Goal: Task Accomplishment & Management: Manage account settings

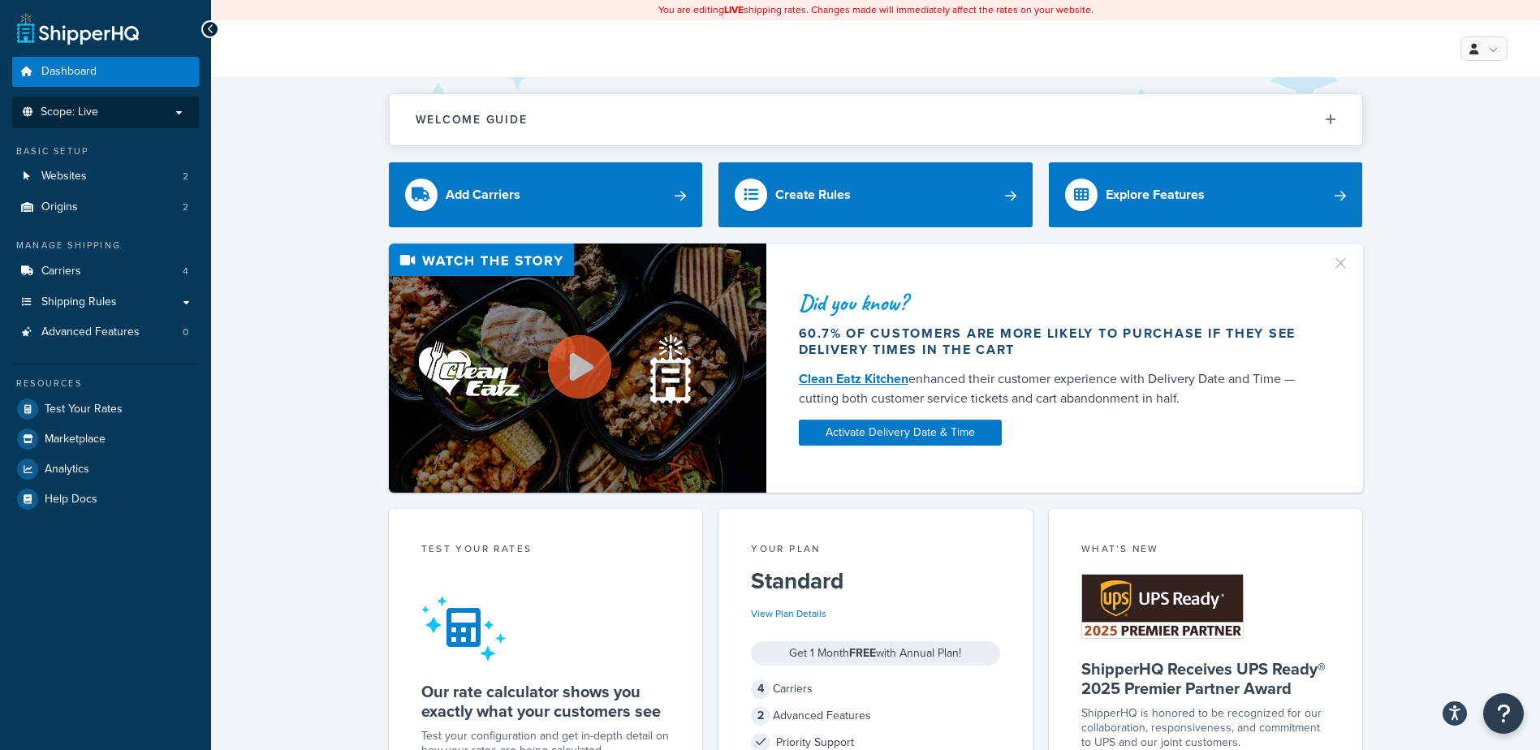
click at [163, 110] on p "Scope: Live" at bounding box center [105, 113] width 172 height 14
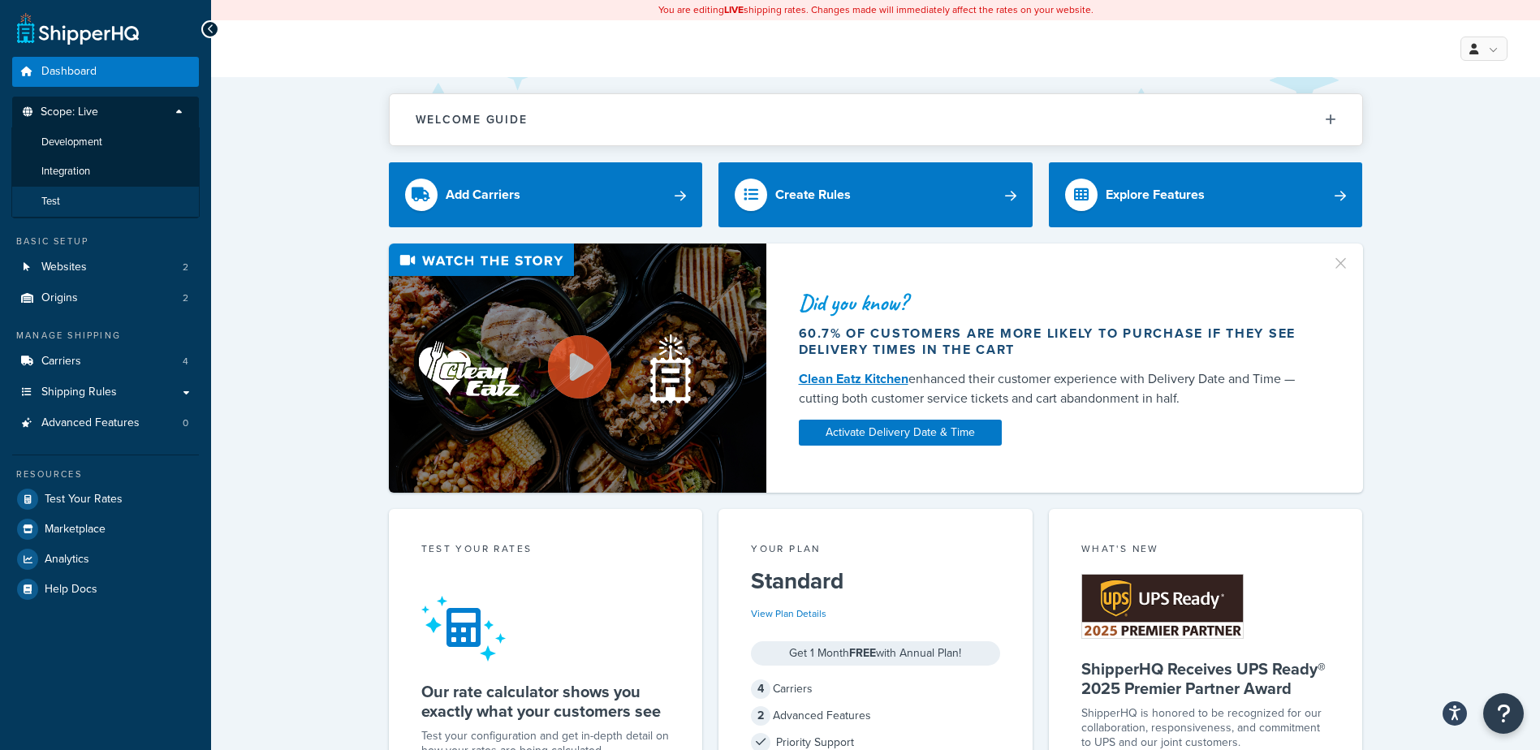
click at [52, 203] on span "Test" at bounding box center [50, 202] width 19 height 14
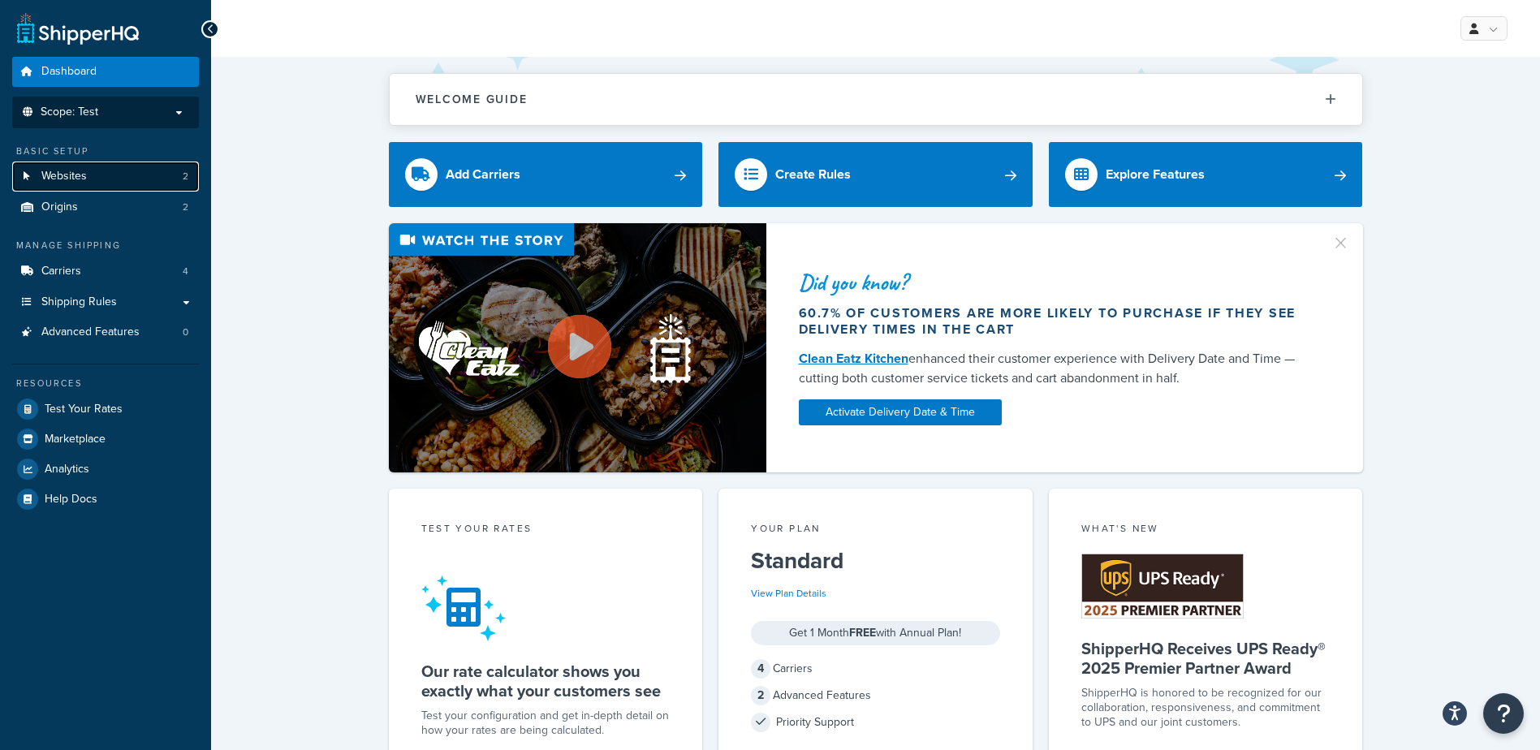
click at [71, 175] on span "Websites" at bounding box center [63, 177] width 45 height 14
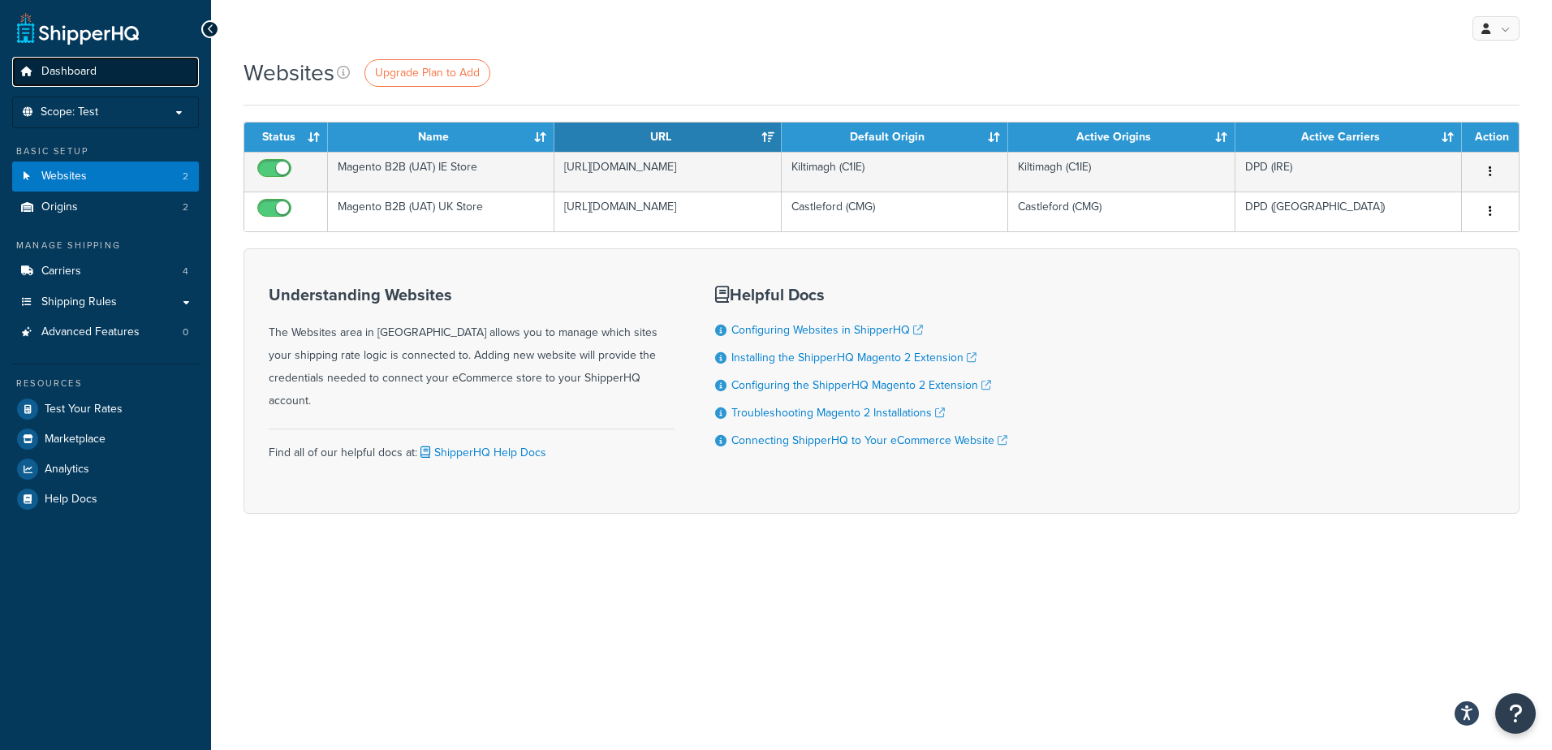
click at [61, 65] on span "Dashboard" at bounding box center [68, 72] width 55 height 14
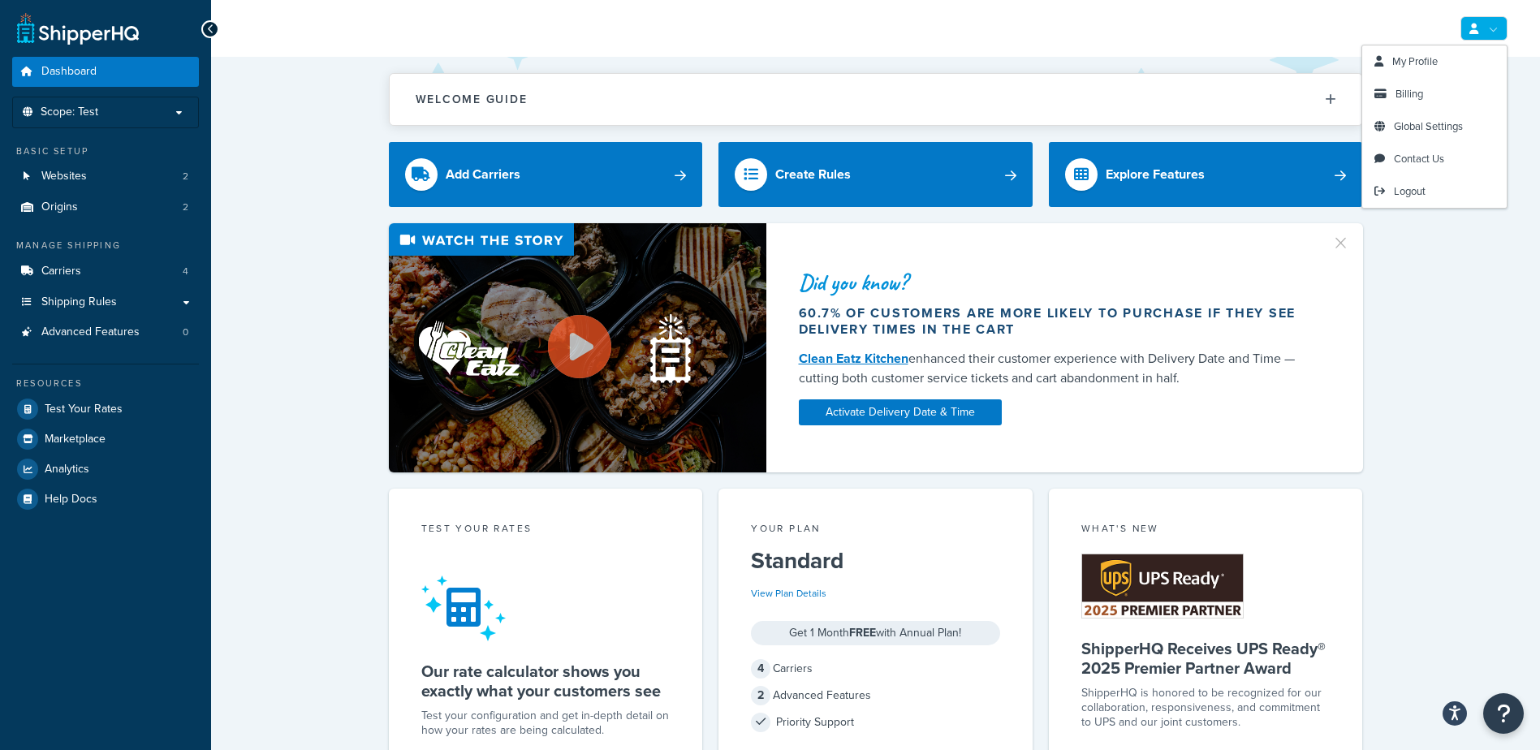
click at [1496, 29] on link at bounding box center [1483, 28] width 47 height 24
click at [1411, 62] on span "My Profile" at bounding box center [1414, 61] width 45 height 15
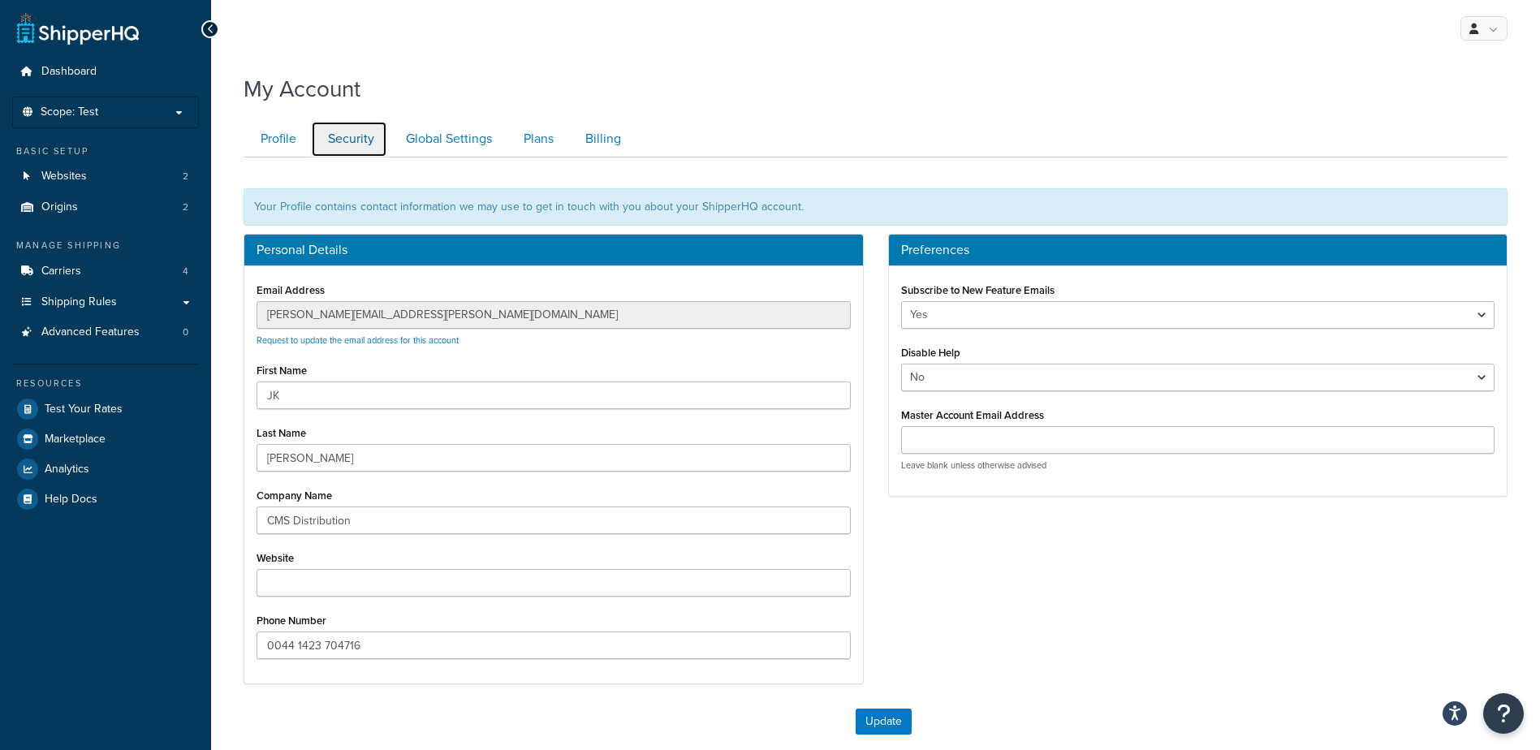
click at [352, 136] on link "Security" at bounding box center [349, 139] width 76 height 37
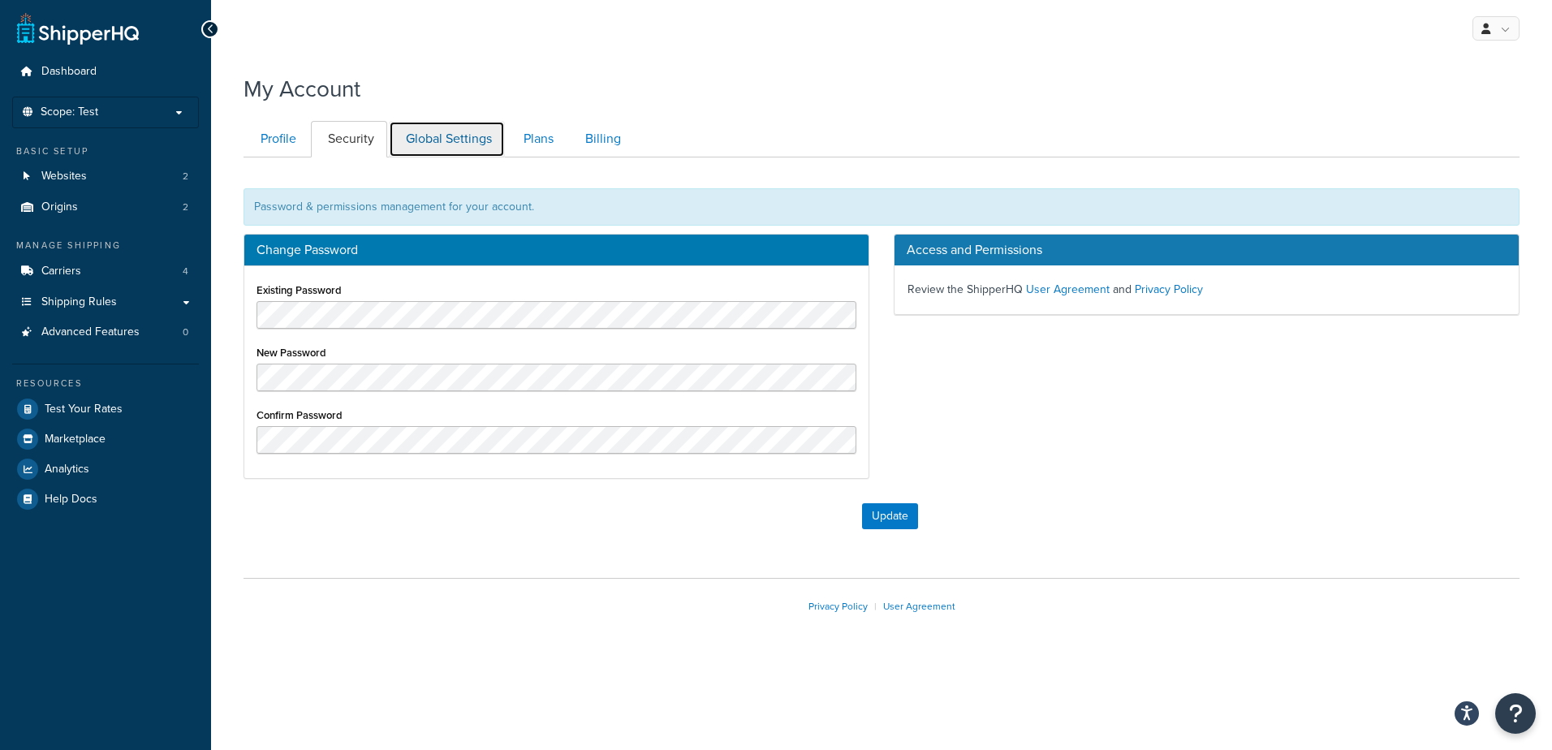
click at [453, 140] on link "Global Settings" at bounding box center [447, 139] width 116 height 37
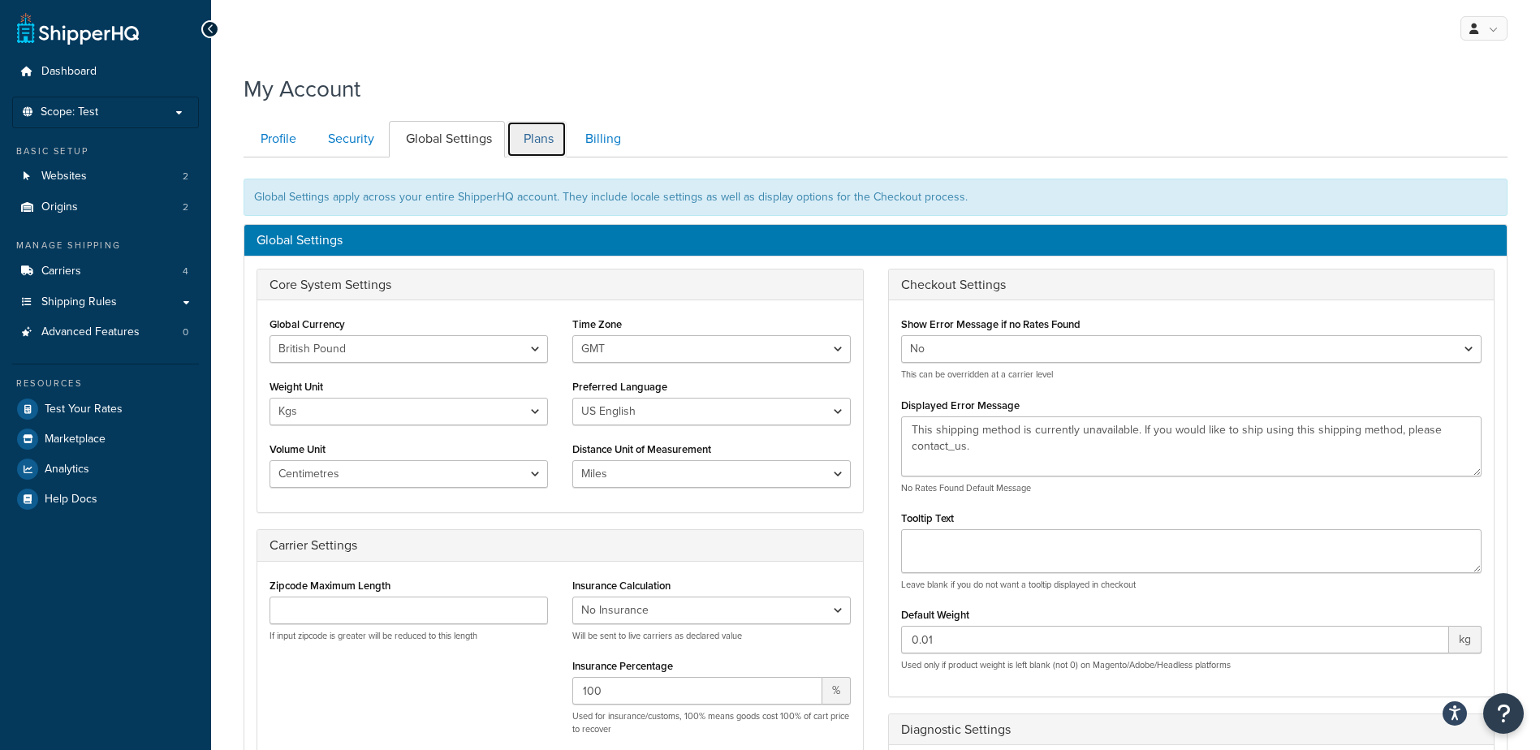
drag, startPoint x: 536, startPoint y: 131, endPoint x: 583, endPoint y: 132, distance: 47.1
click at [536, 131] on link "Plans" at bounding box center [536, 139] width 60 height 37
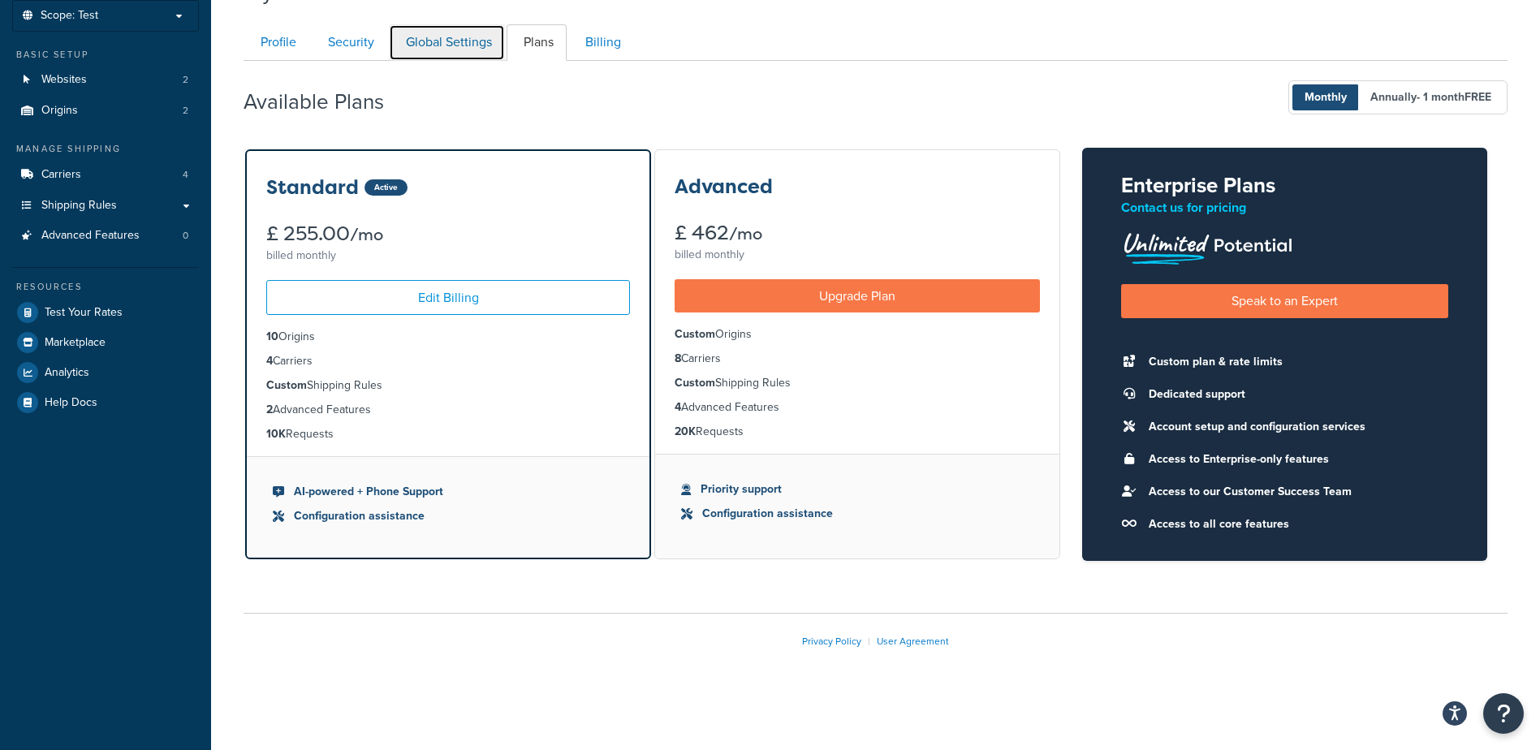
click at [472, 41] on link "Global Settings" at bounding box center [447, 42] width 116 height 37
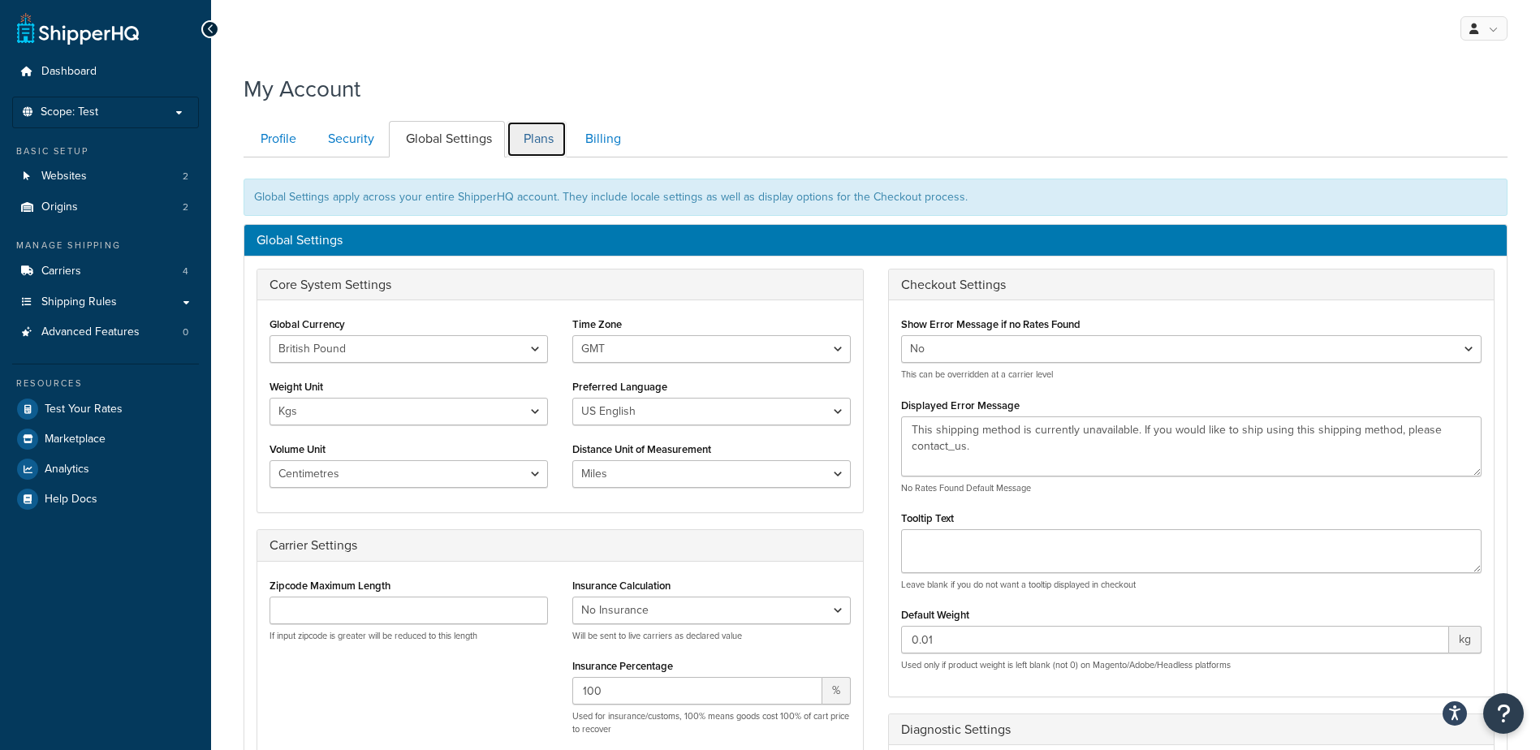
drag, startPoint x: 538, startPoint y: 133, endPoint x: 580, endPoint y: 144, distance: 43.5
click at [538, 133] on link "Plans" at bounding box center [536, 139] width 60 height 37
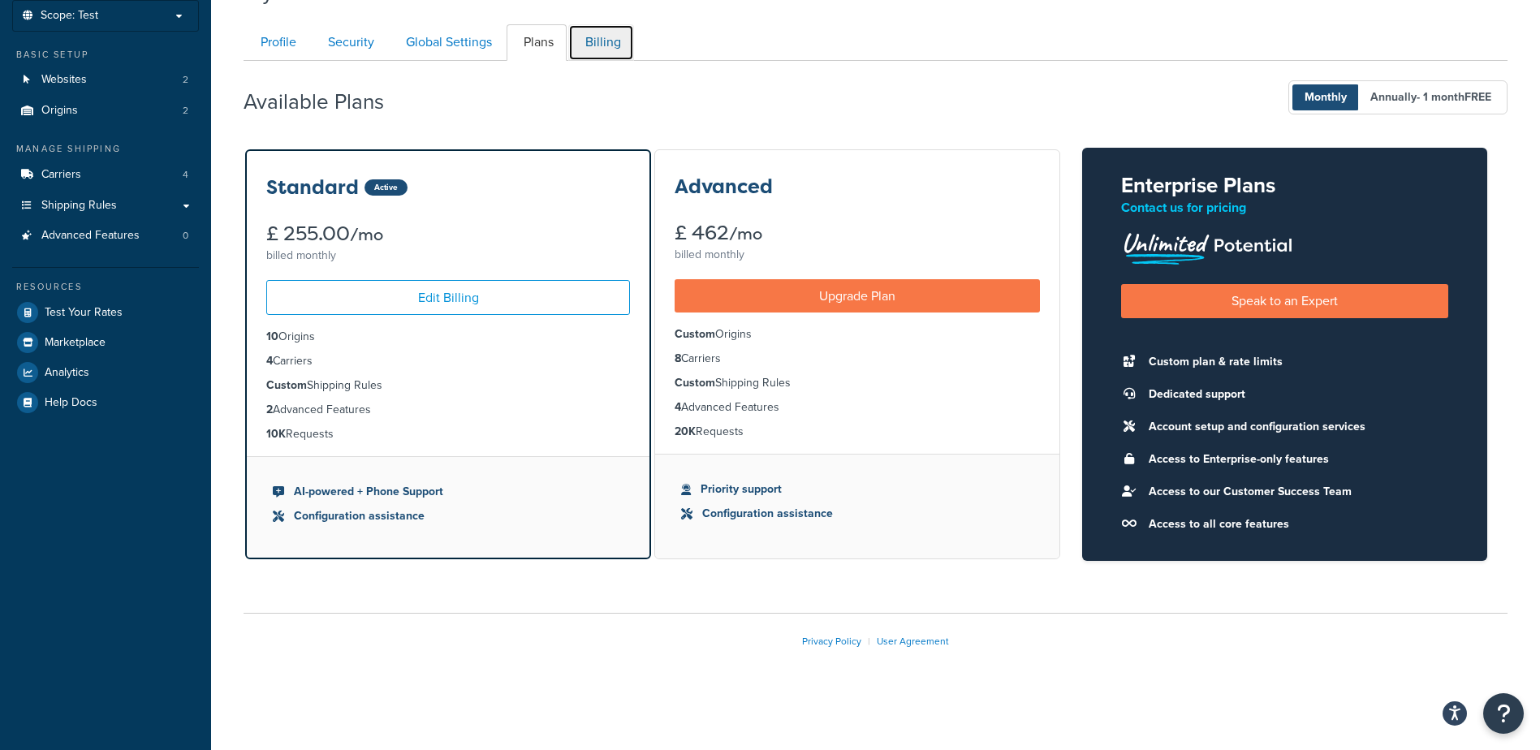
click at [604, 45] on link "Billing" at bounding box center [601, 42] width 66 height 37
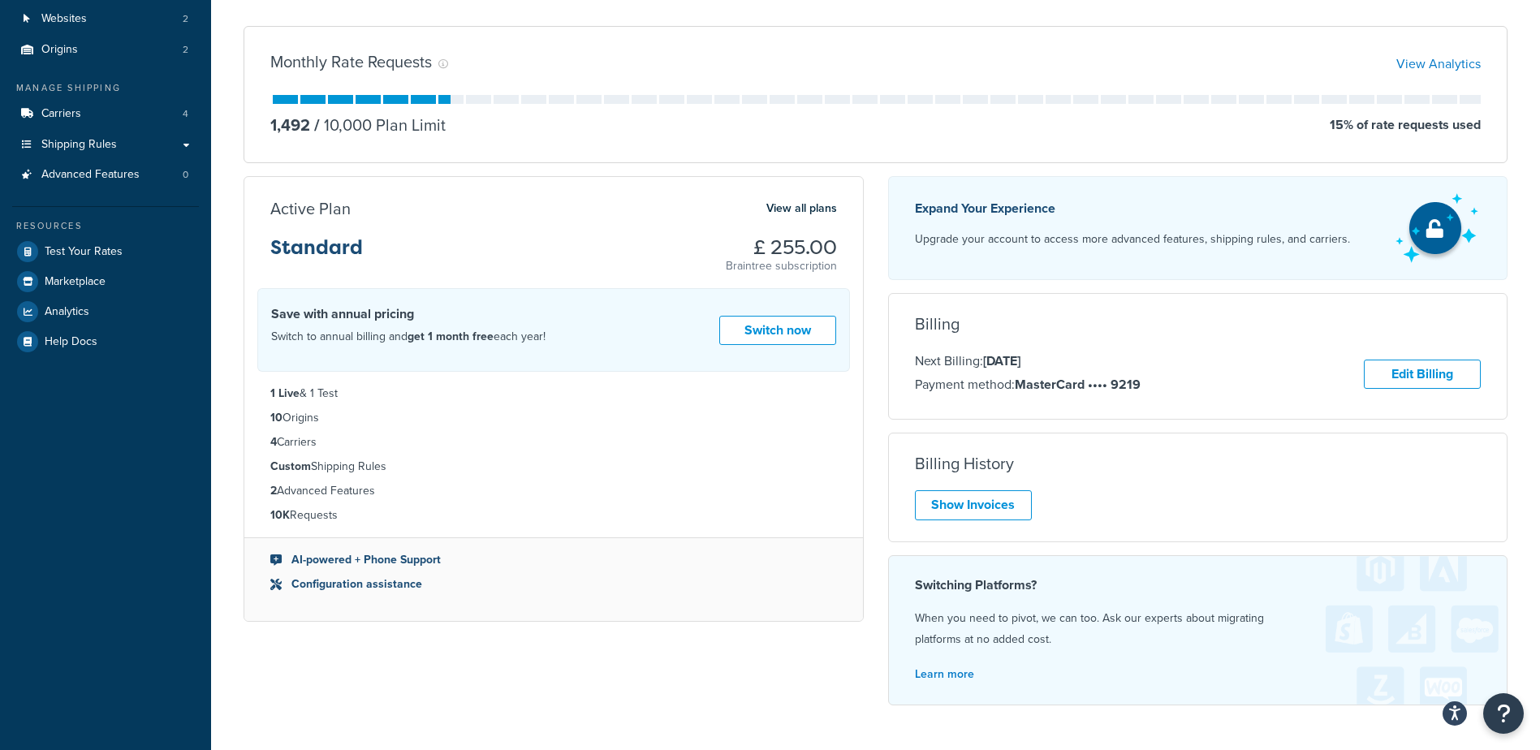
click at [520, 495] on li "2 Advanced Features" at bounding box center [553, 491] width 567 height 18
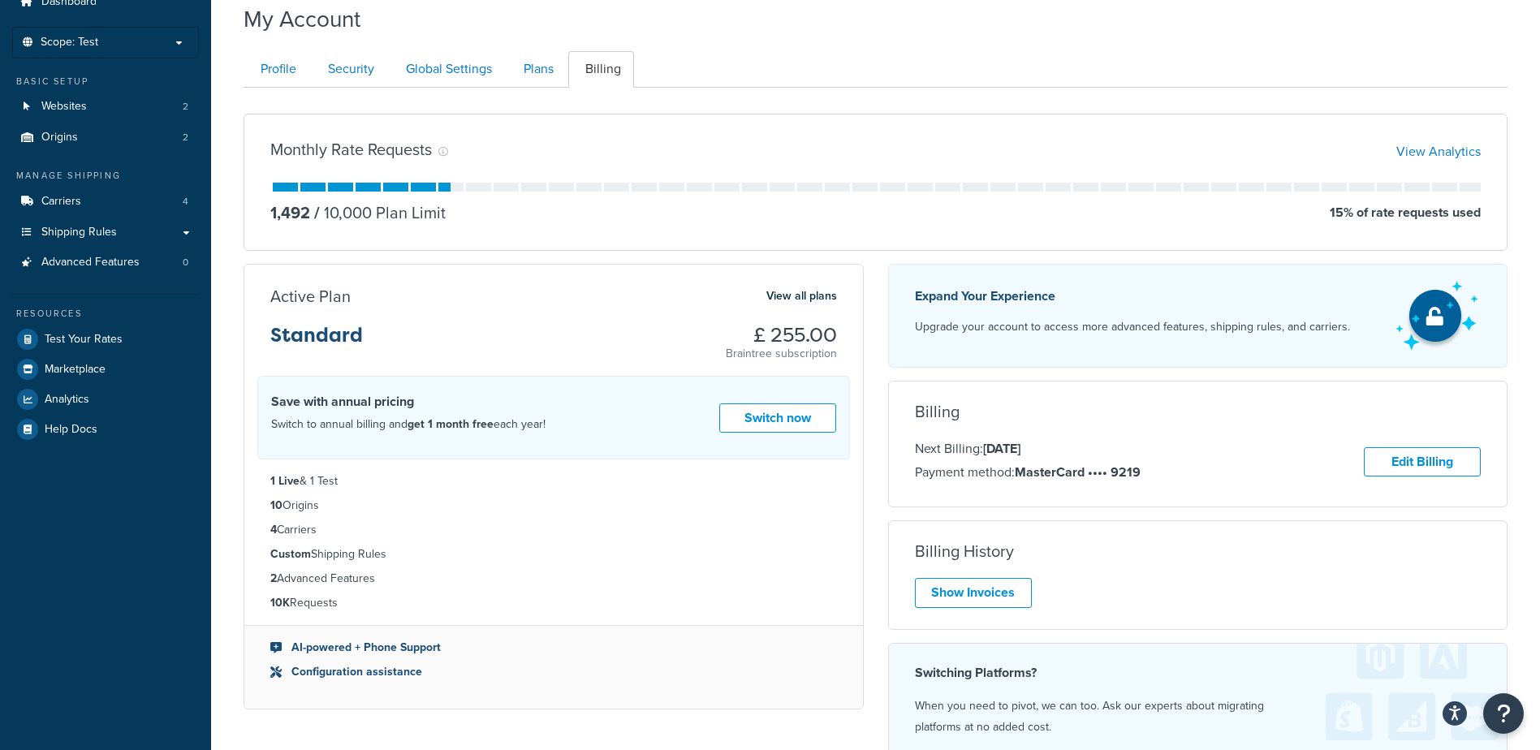
scroll to position [0, 0]
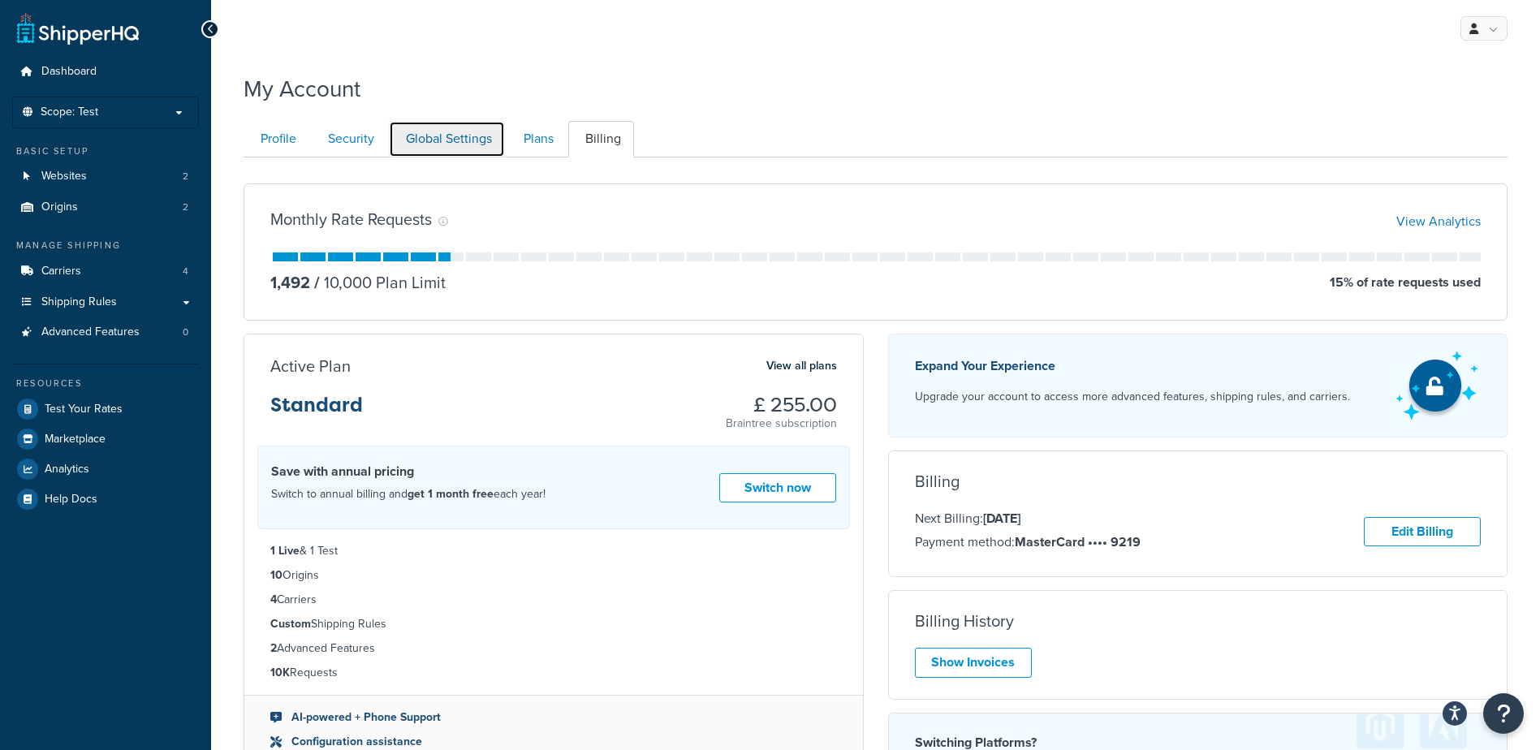
click at [455, 147] on link "Global Settings" at bounding box center [447, 139] width 116 height 37
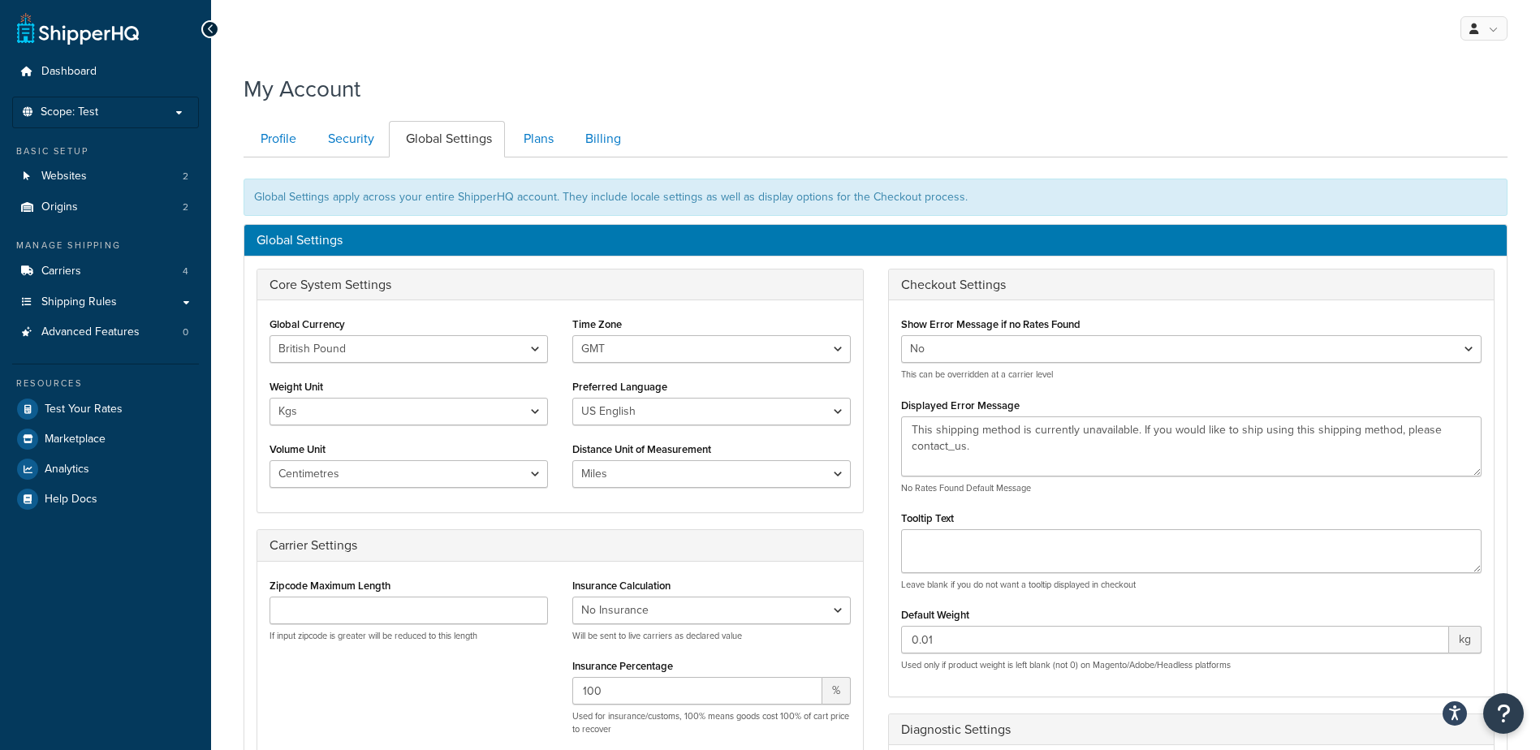
scroll to position [157, 0]
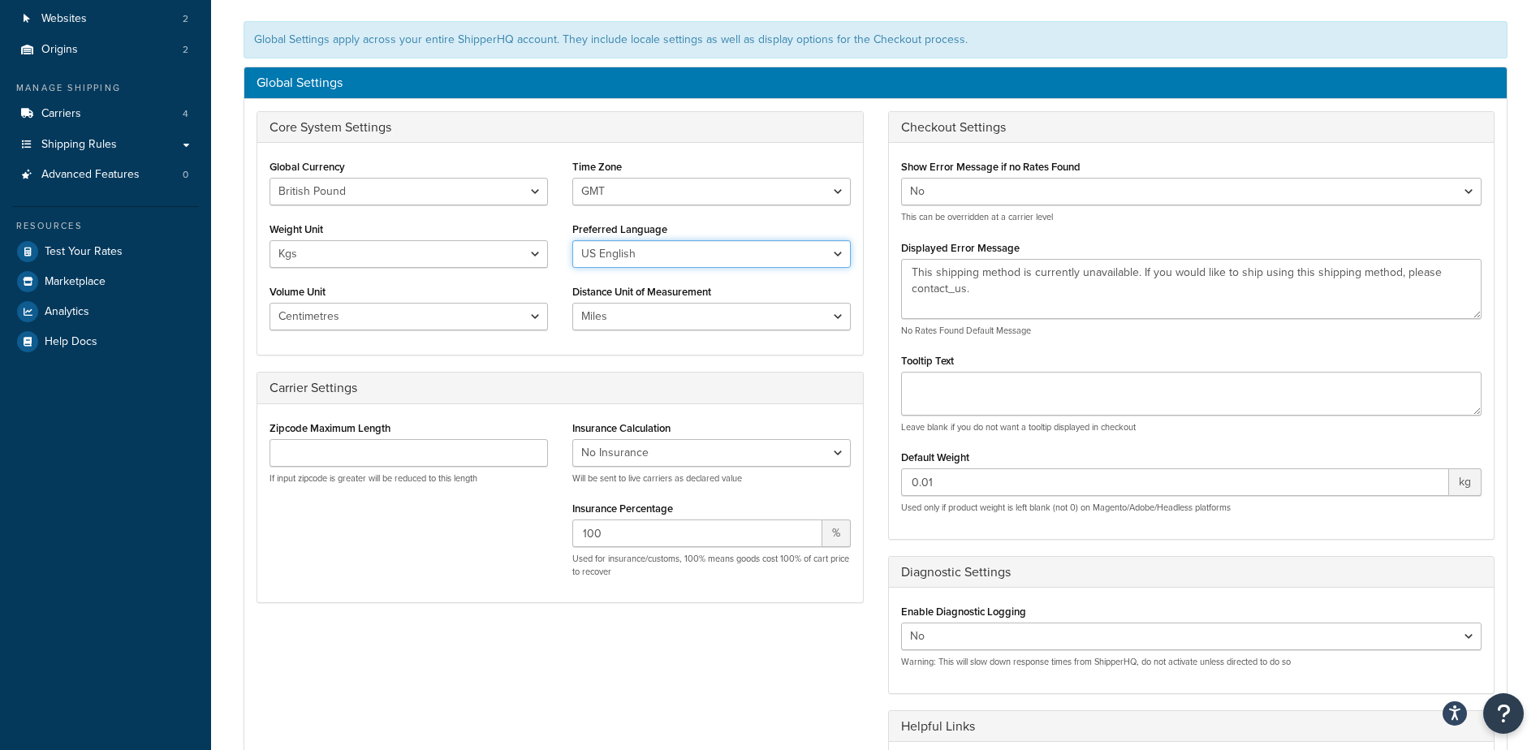
click at [834, 251] on select "US English British English" at bounding box center [711, 254] width 278 height 28
click at [835, 193] on select "US/Hawaii US/Alaska US/Pacific US/Central US/Mountain US/Eastern US/Arizona Afr…" at bounding box center [711, 192] width 278 height 28
select select "Europe/London"
click at [572, 178] on select "US/Hawaii US/Alaska US/Pacific US/Central US/Mountain US/Eastern US/Arizona Afr…" at bounding box center [711, 192] width 278 height 28
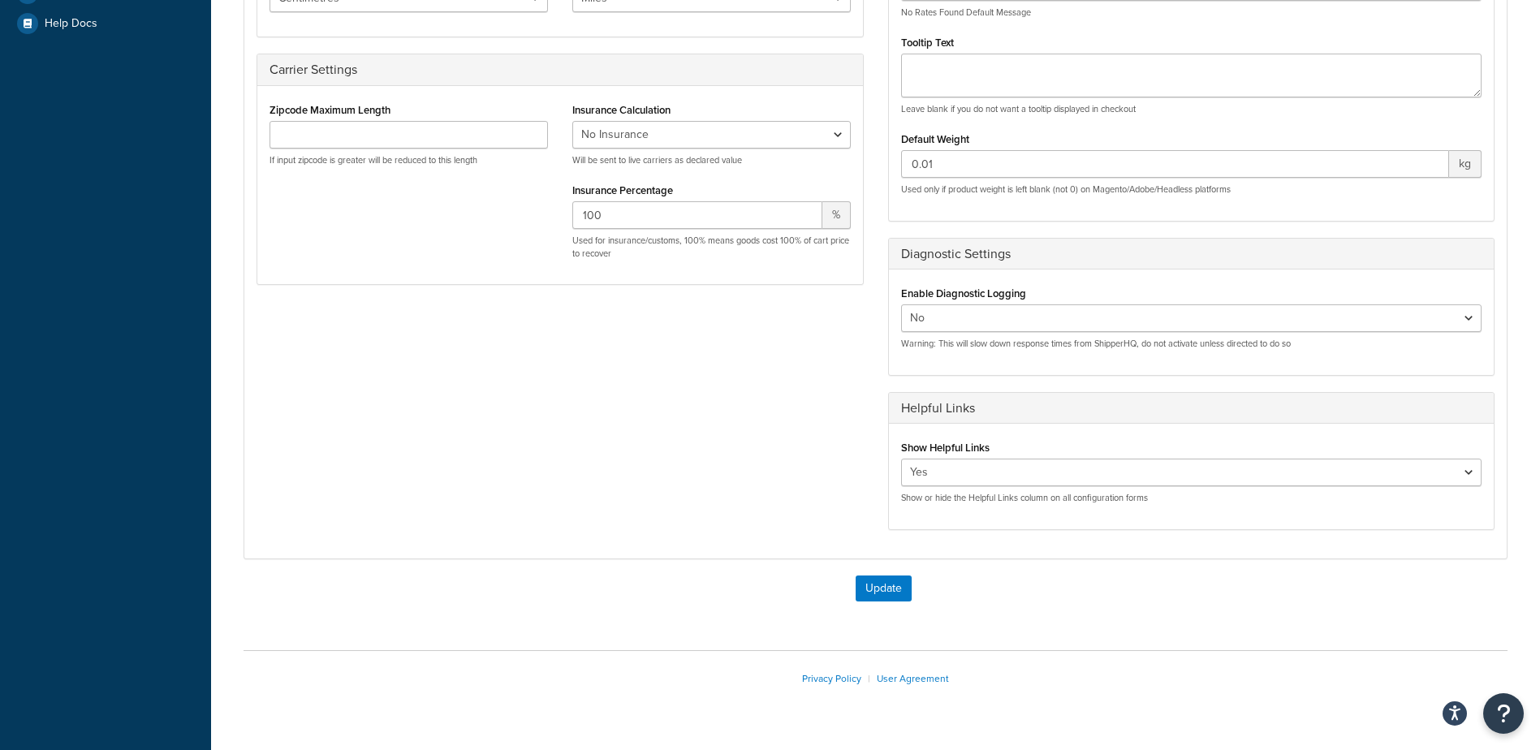
scroll to position [513, 0]
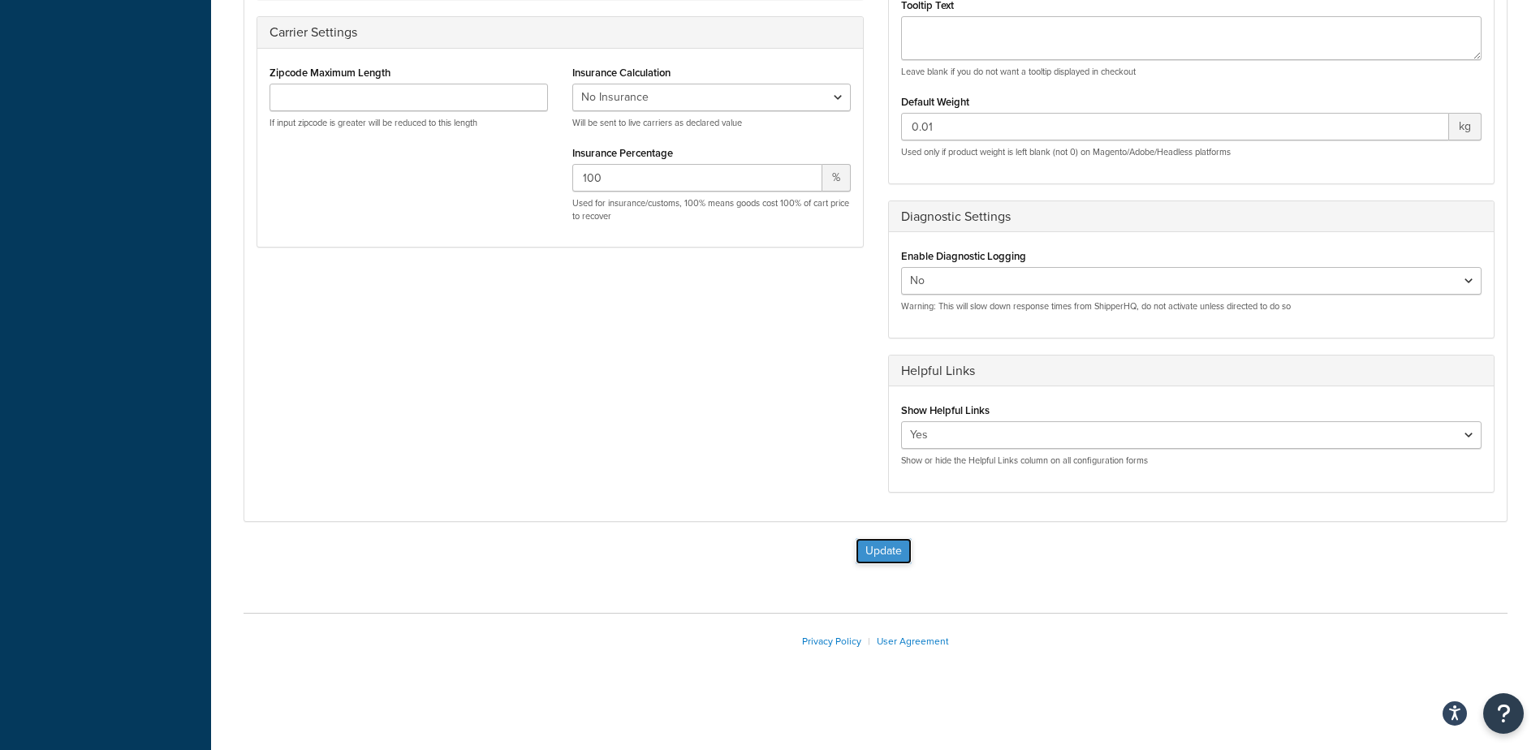
click at [888, 548] on button "Update" at bounding box center [883, 551] width 56 height 26
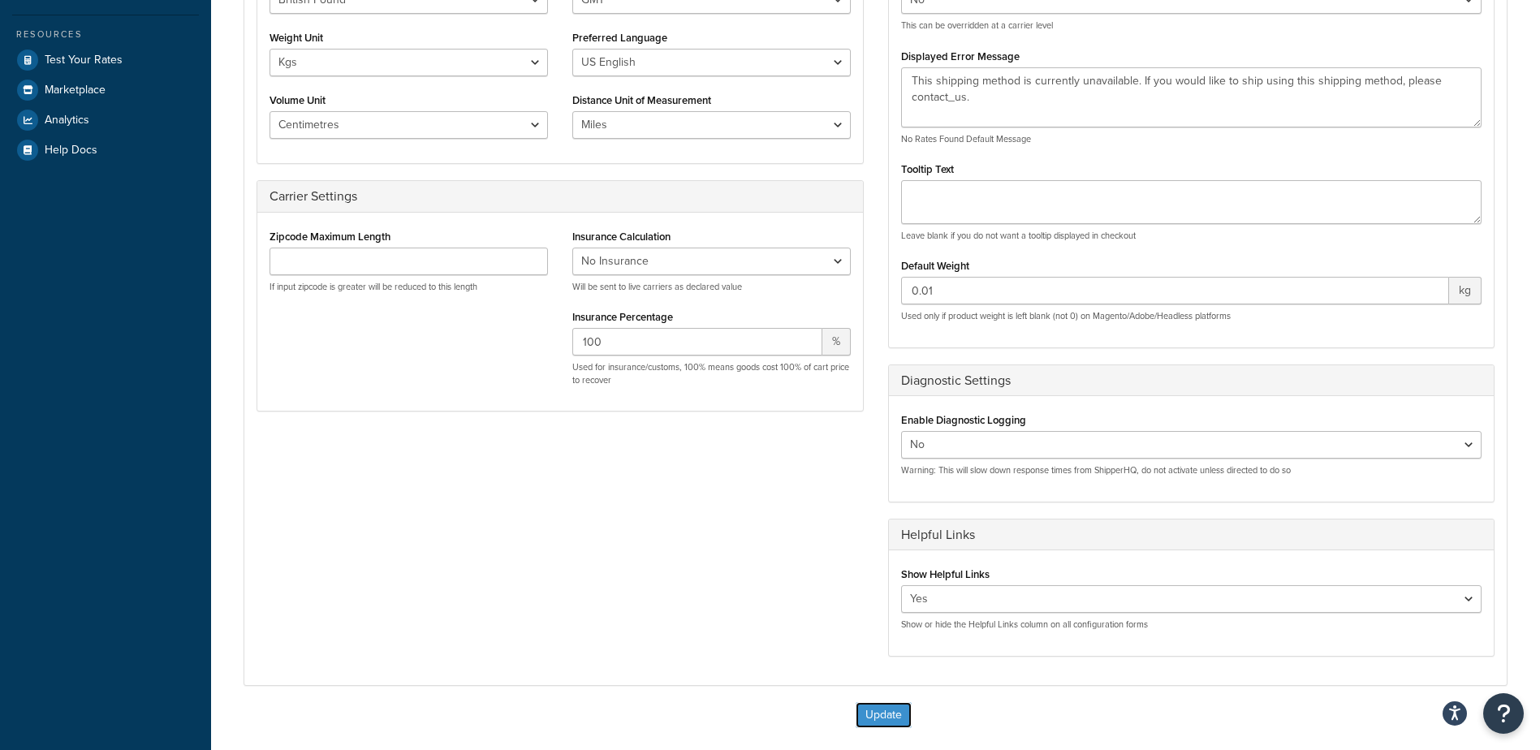
scroll to position [107, 0]
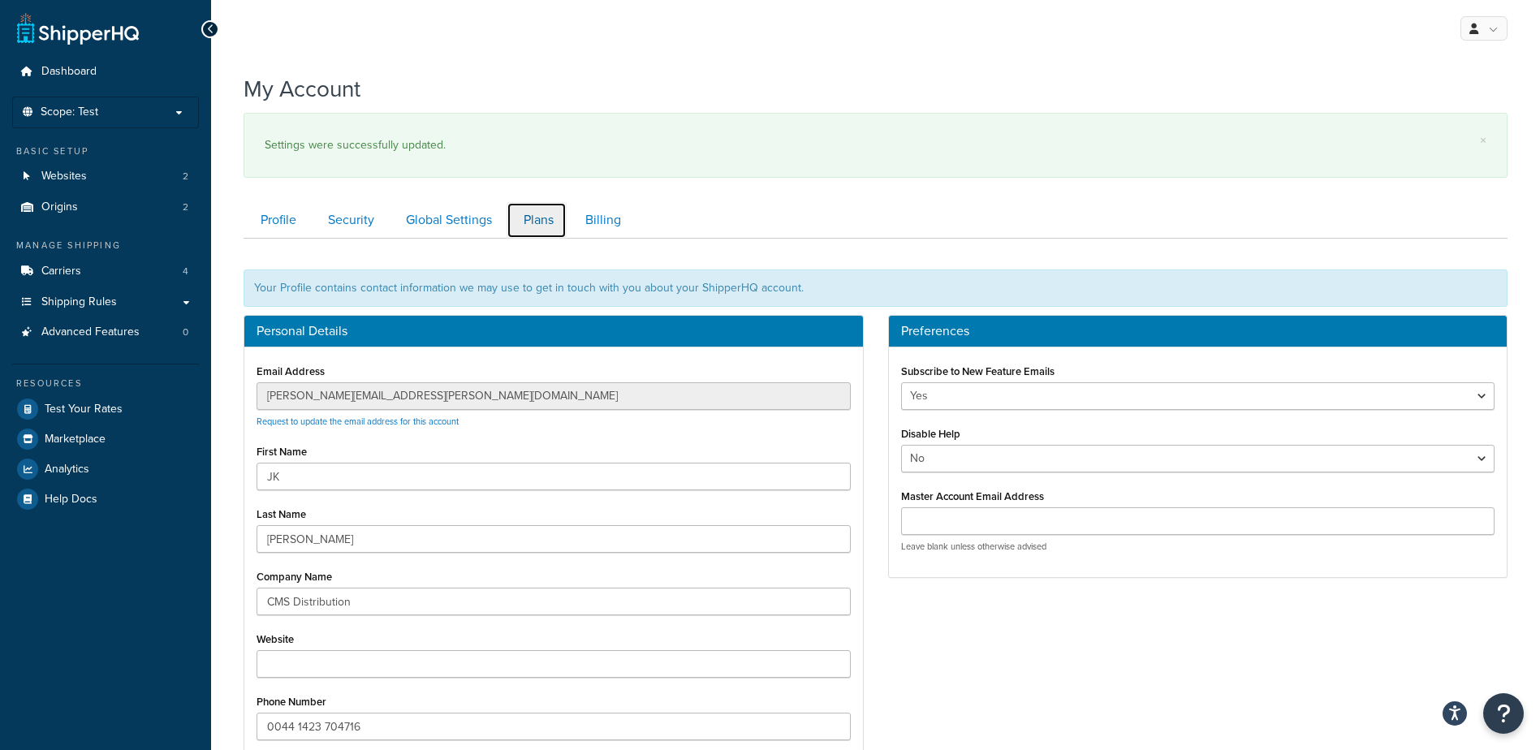
click at [547, 230] on link "Plans" at bounding box center [536, 220] width 60 height 37
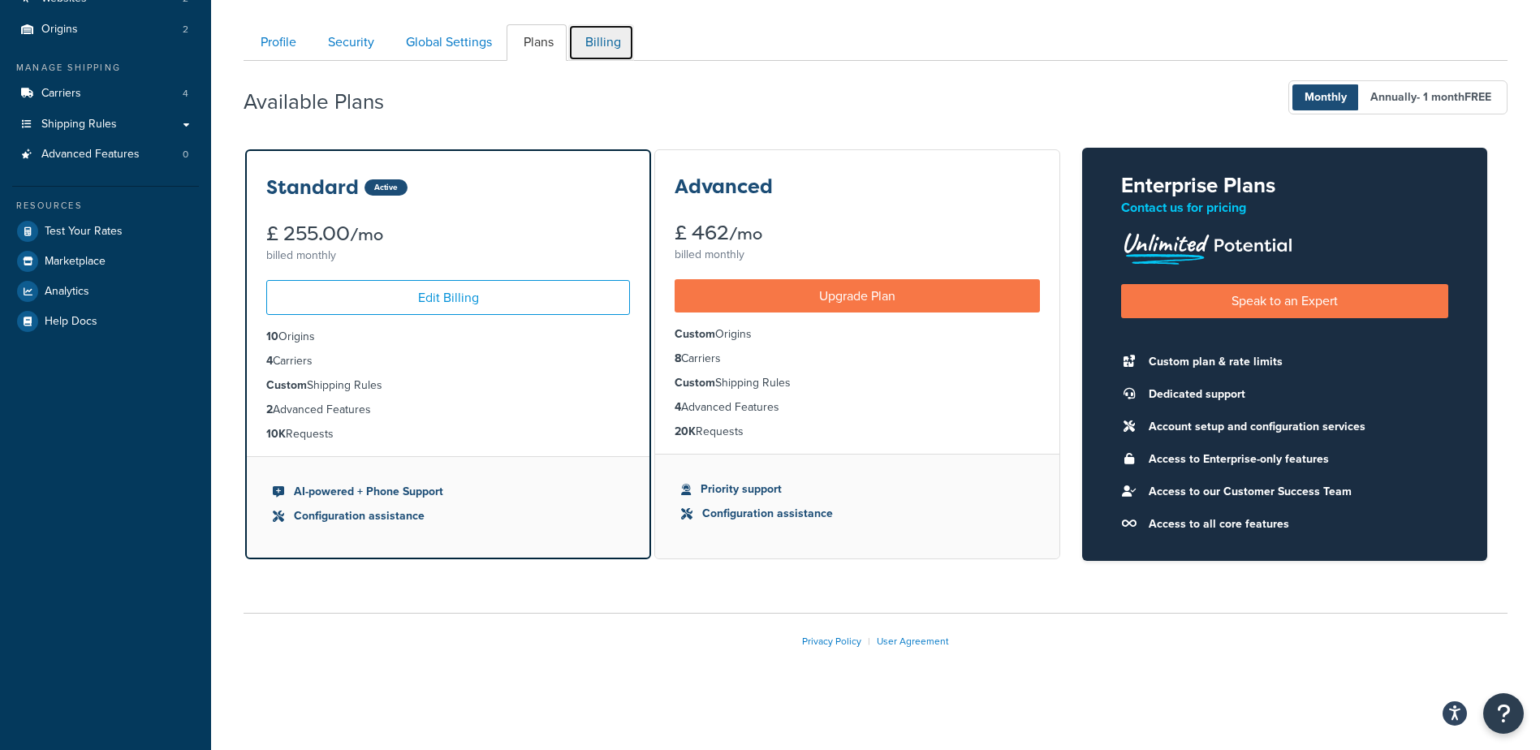
click at [607, 40] on link "Billing" at bounding box center [601, 42] width 66 height 37
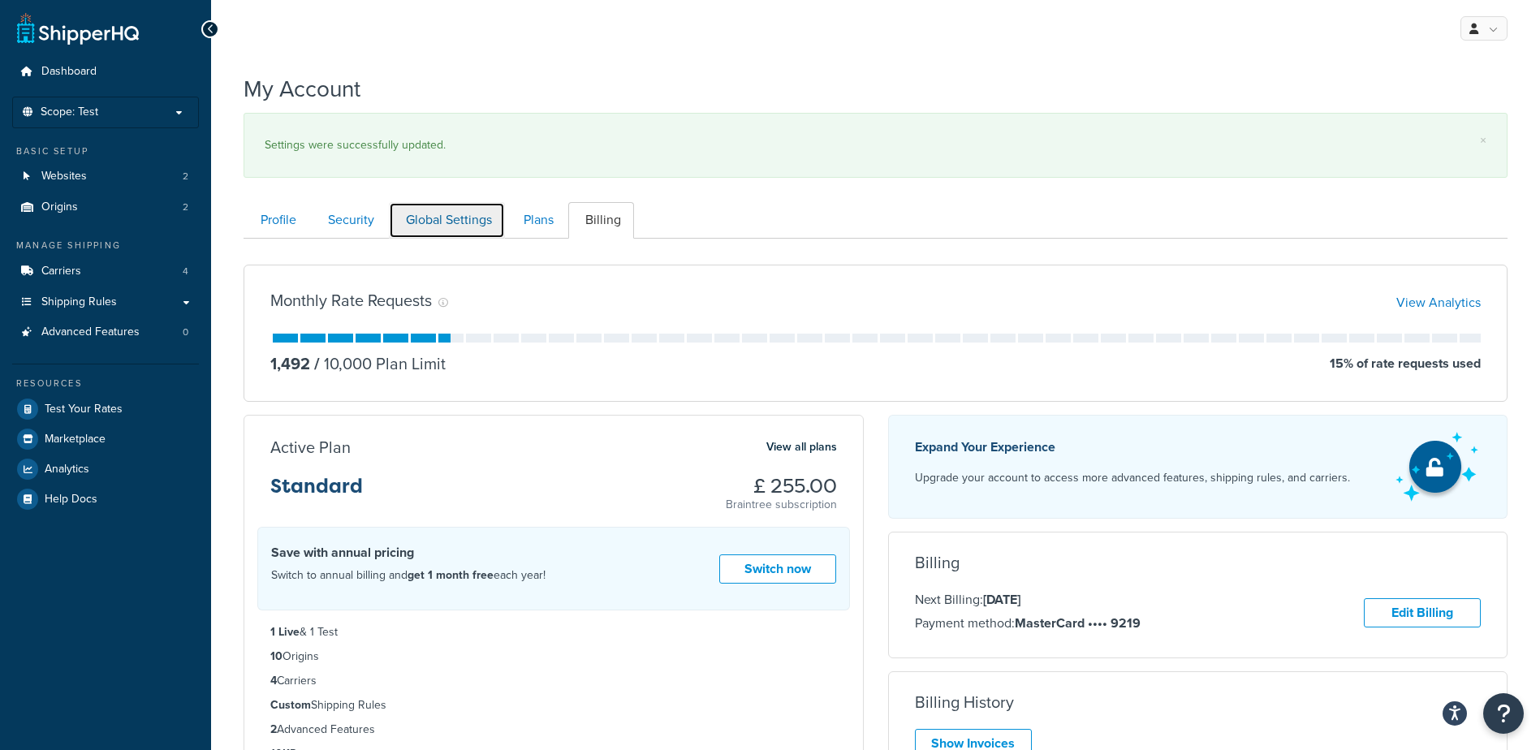
click at [457, 230] on link "Global Settings" at bounding box center [447, 220] width 116 height 37
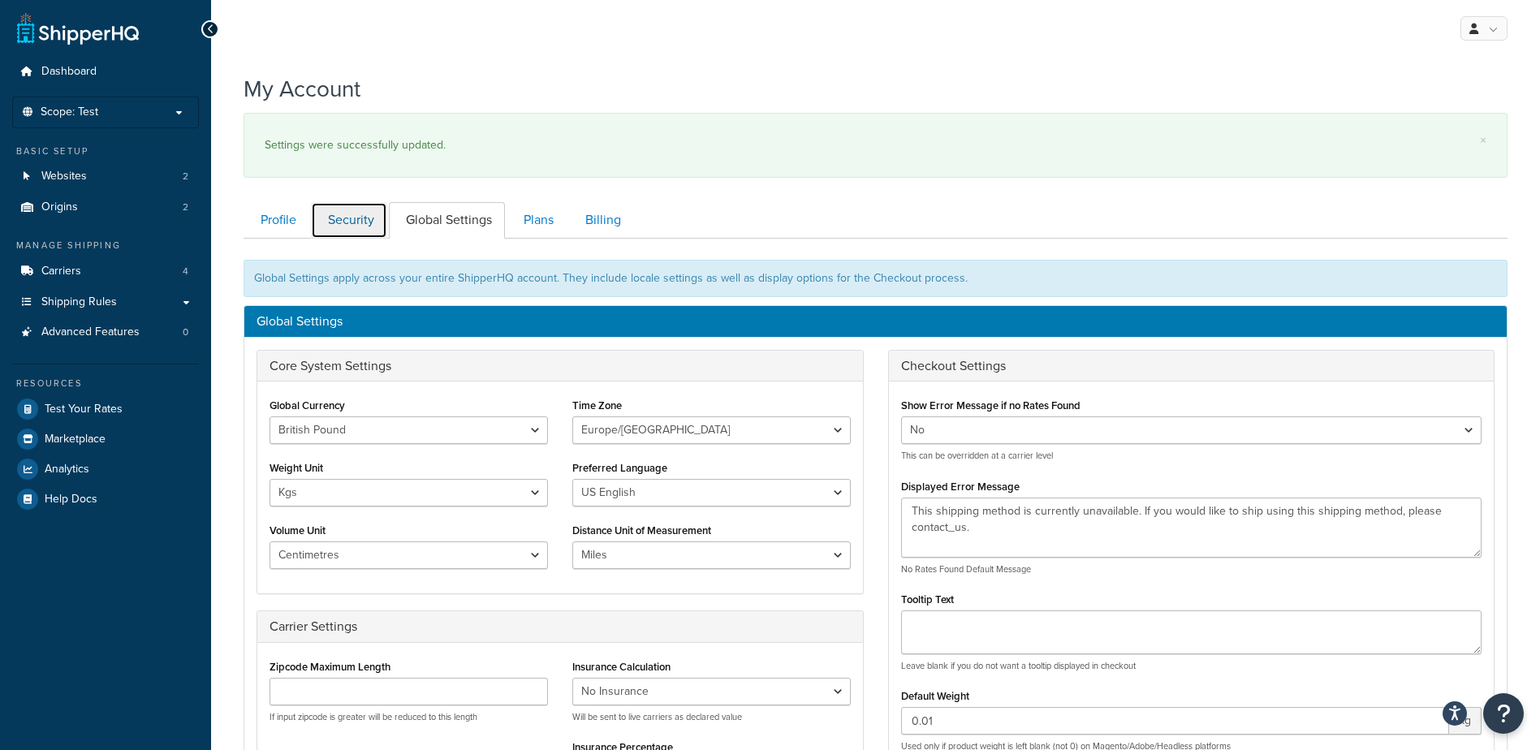
click at [357, 217] on link "Security" at bounding box center [349, 220] width 76 height 37
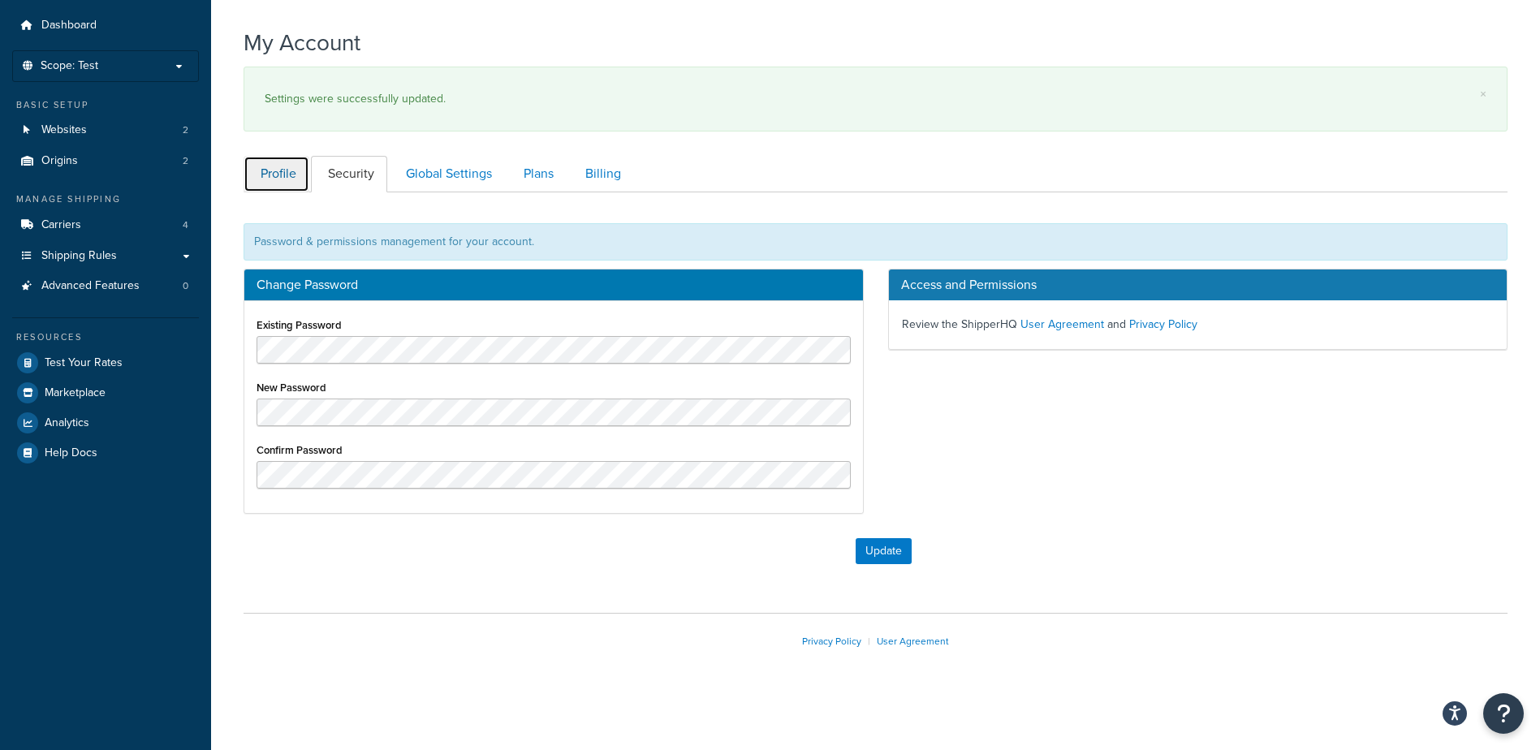
click at [291, 170] on link "Profile" at bounding box center [277, 174] width 66 height 37
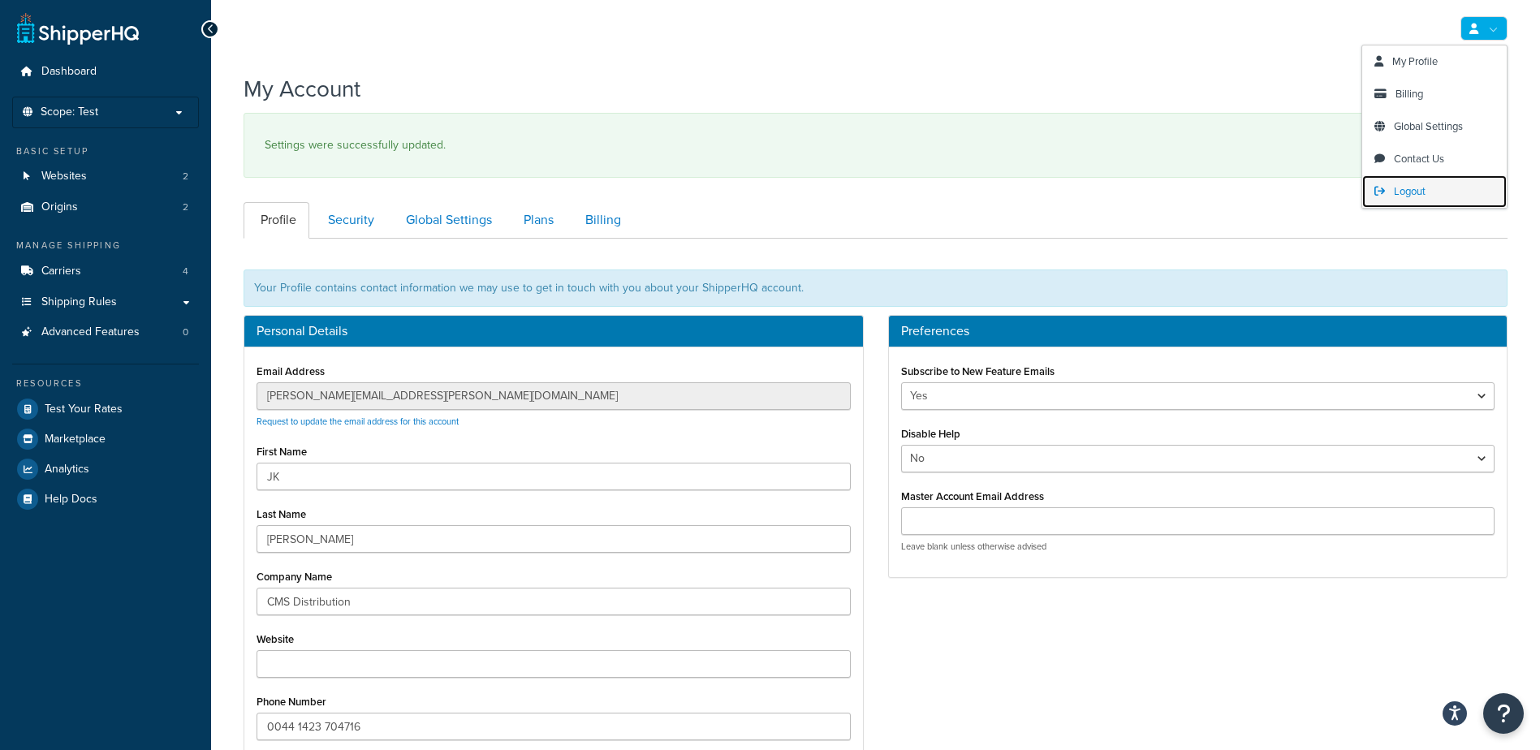
click at [1416, 190] on span "Logout" at bounding box center [1410, 190] width 32 height 15
